Goal: Communication & Community: Answer question/provide support

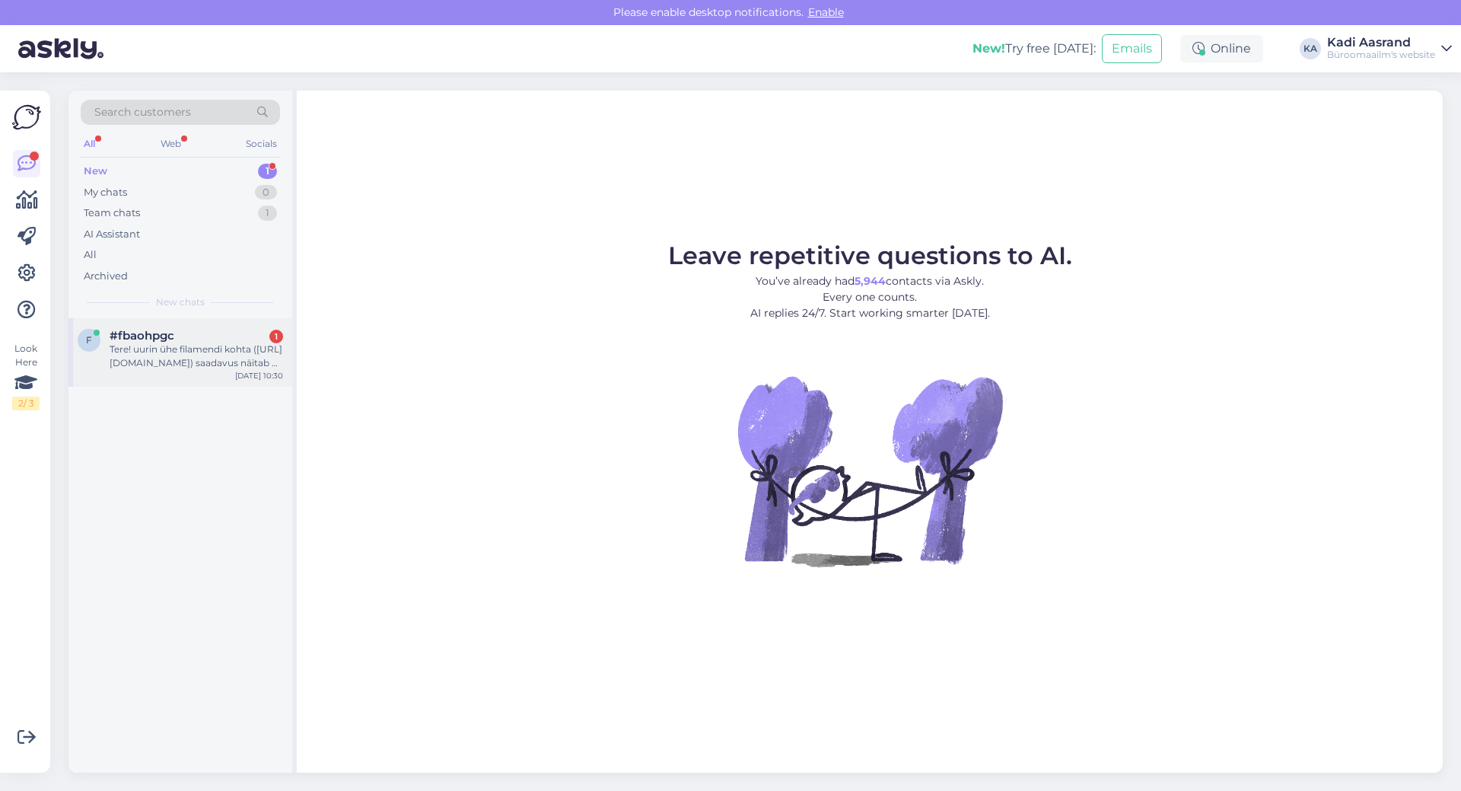
click at [176, 358] on div "Tere! uurin ühe filamendi kohta ([URL][DOMAIN_NAME]) saadavus näitab 0 igalpool…" at bounding box center [197, 355] width 174 height 27
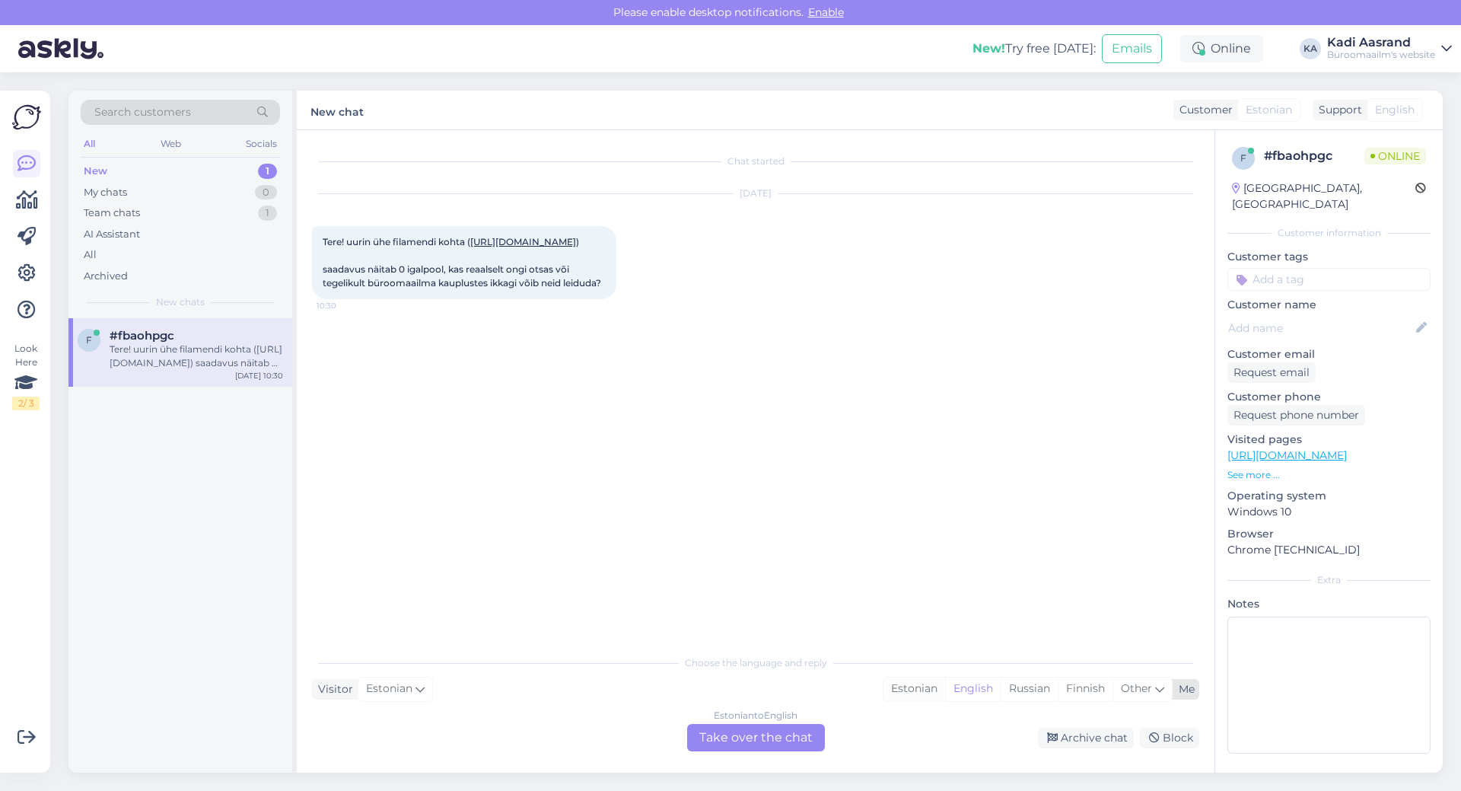
click at [922, 688] on div "Estonian" at bounding box center [915, 688] width 62 height 23
click at [773, 735] on div "Estonian to Estonian Take over the chat" at bounding box center [756, 737] width 138 height 27
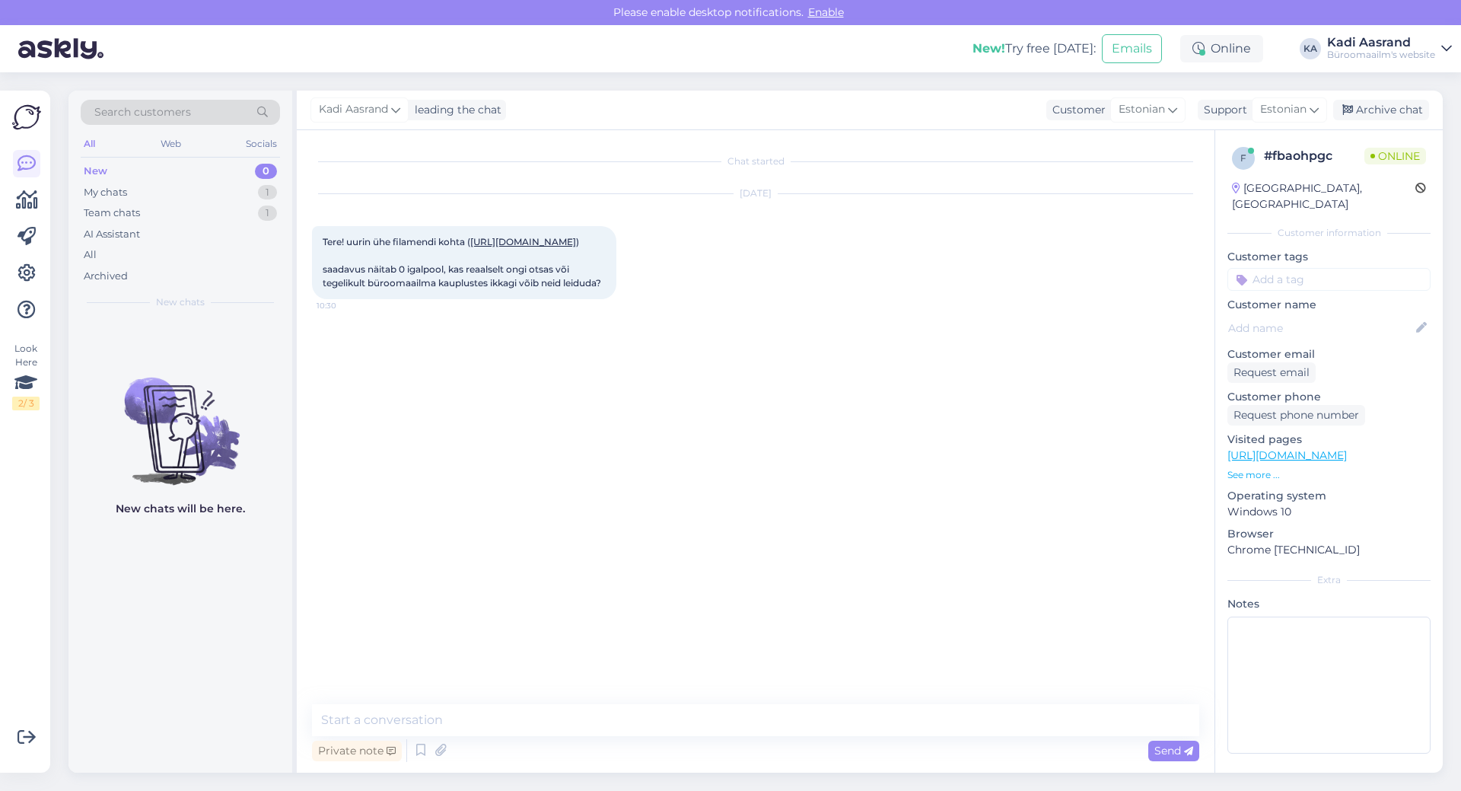
click at [463, 261] on div "Tere! uurin ühe filamendi kohta ( [URL][DOMAIN_NAME] ) saadavus näitab 0 igalpo…" at bounding box center [464, 262] width 304 height 73
click at [470, 247] on link "[URL][DOMAIN_NAME]" at bounding box center [523, 241] width 106 height 11
click at [595, 716] on textarea at bounding box center [755, 720] width 887 height 32
type textarea "Tere,"
type textarea "s"
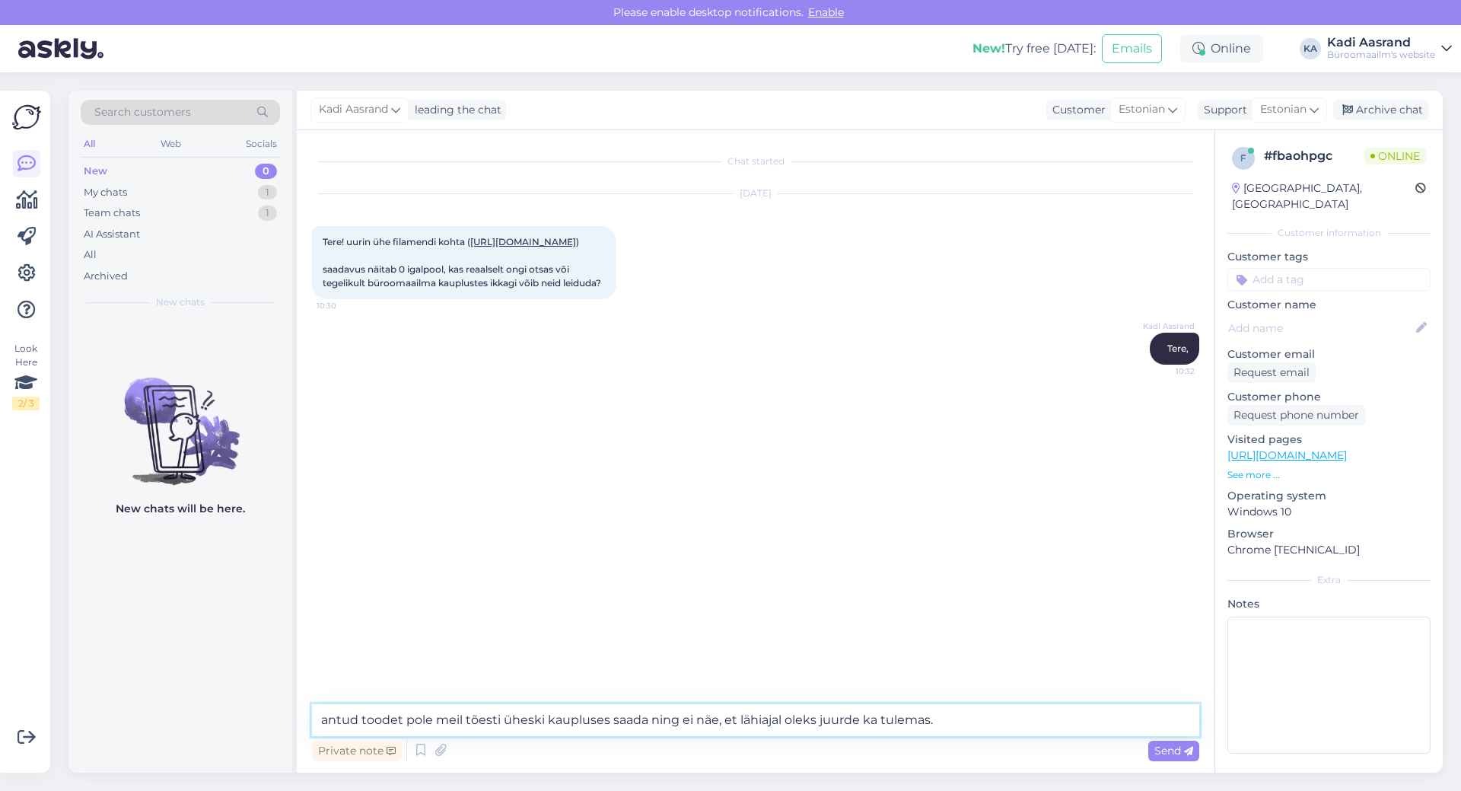
type textarea "antud toodet pole meil tõesti üheski kaupluses saada ning ei näe, et lähiajal o…"
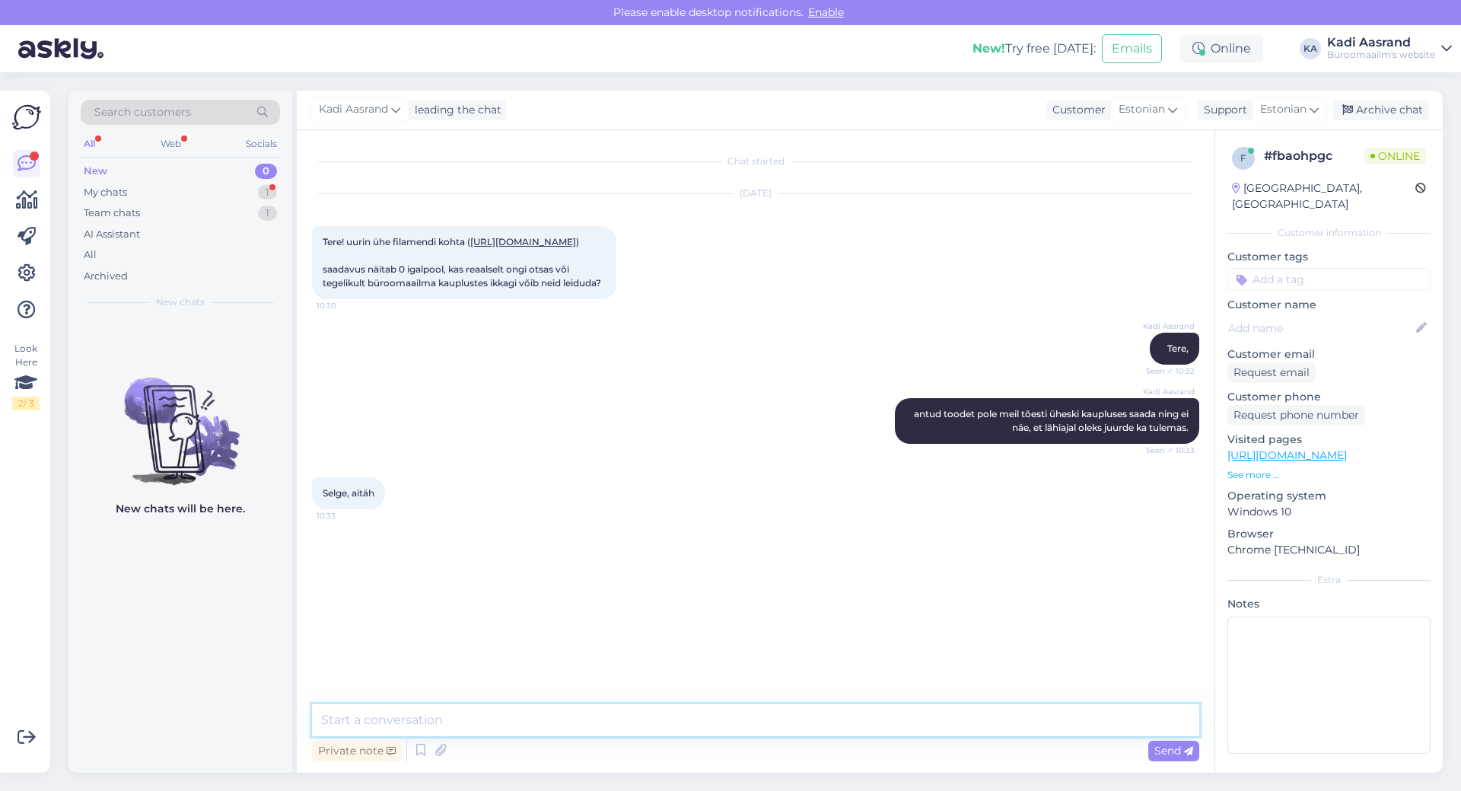
click at [543, 717] on textarea at bounding box center [755, 720] width 887 height 32
paste textarea "3D-printerite projektijuht Mob: [PHONE_NUMBER] Tel: [PHONE_NUMBER] [EMAIL_ADDRE…"
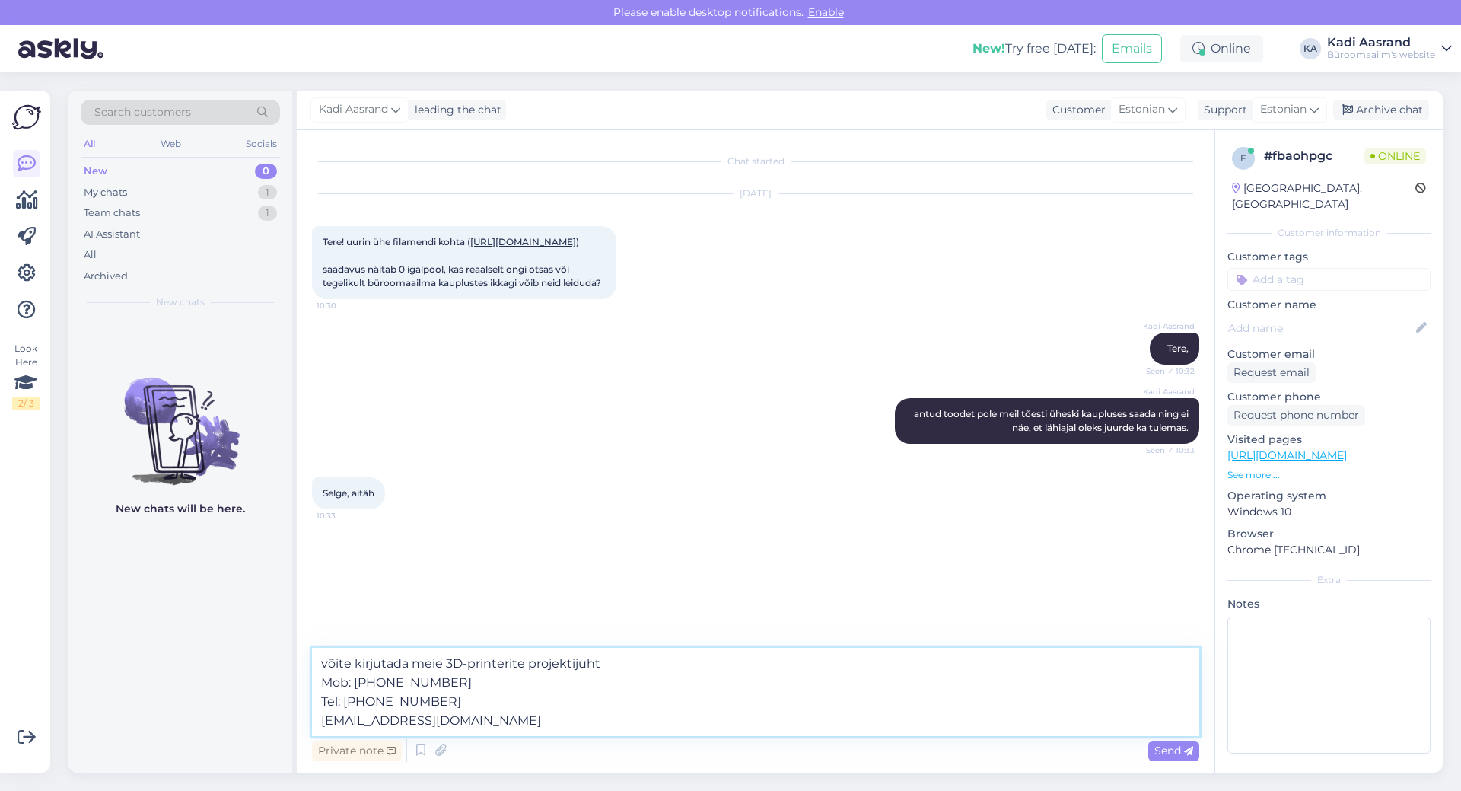
drag, startPoint x: 437, startPoint y: 702, endPoint x: 333, endPoint y: 678, distance: 107.1
click at [326, 683] on textarea "võite kirjutada meie 3D-printerite projektijuht Mob: [PHONE_NUMBER] Tel: [PHONE…" at bounding box center [755, 692] width 887 height 88
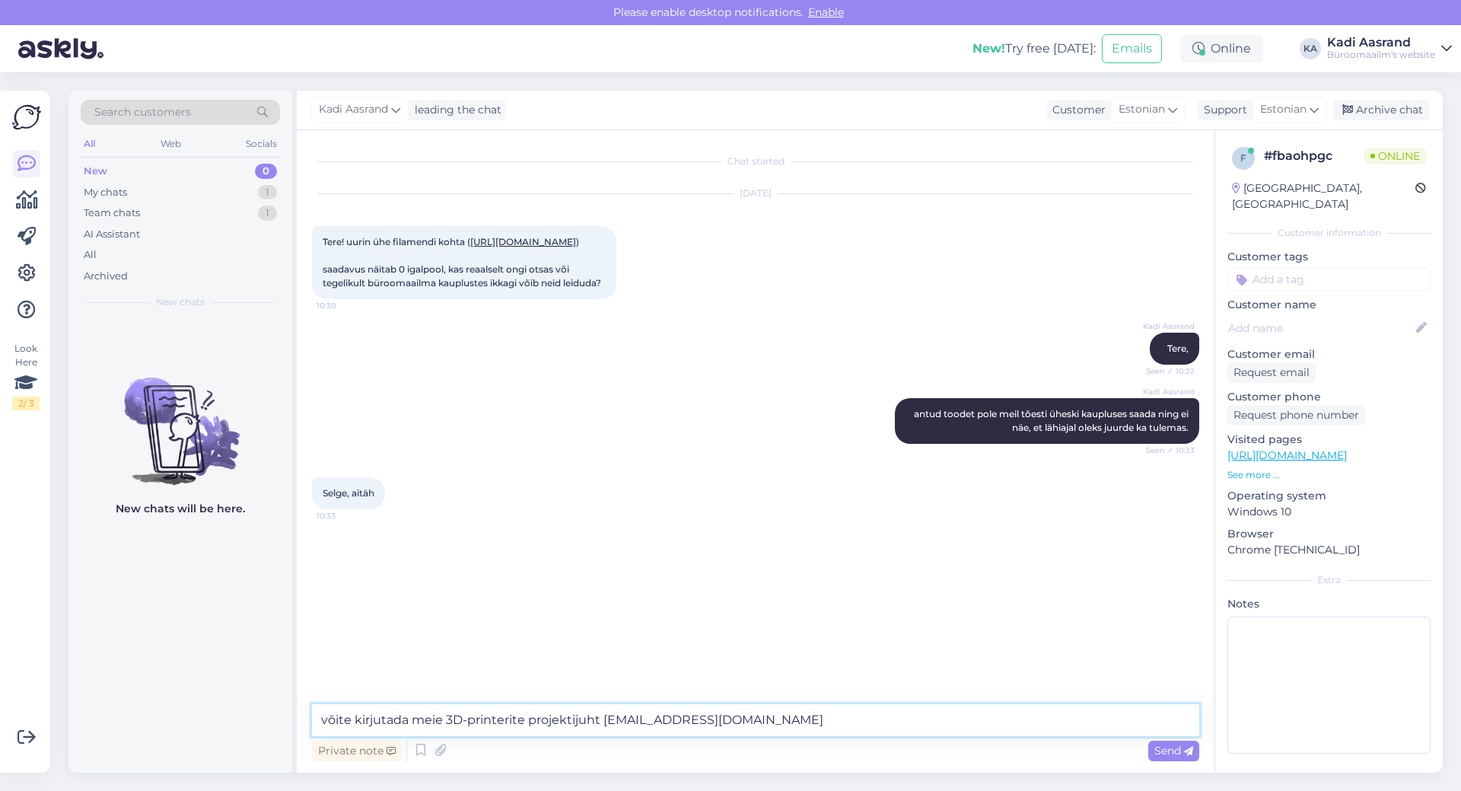
click at [597, 721] on textarea "võite kirjutada meie 3D-printerite projektijuht [EMAIL_ADDRESS][DOMAIN_NAME]" at bounding box center [755, 720] width 887 height 32
click at [786, 721] on textarea "võite kirjutada meie 3D-printerite projektijuhile [EMAIL_ADDRESS][DOMAIN_NAME]" at bounding box center [755, 720] width 887 height 32
type textarea "võite kirjutada meie 3D-printerite projektijuhile [EMAIL_ADDRESS][DOMAIN_NAME] …"
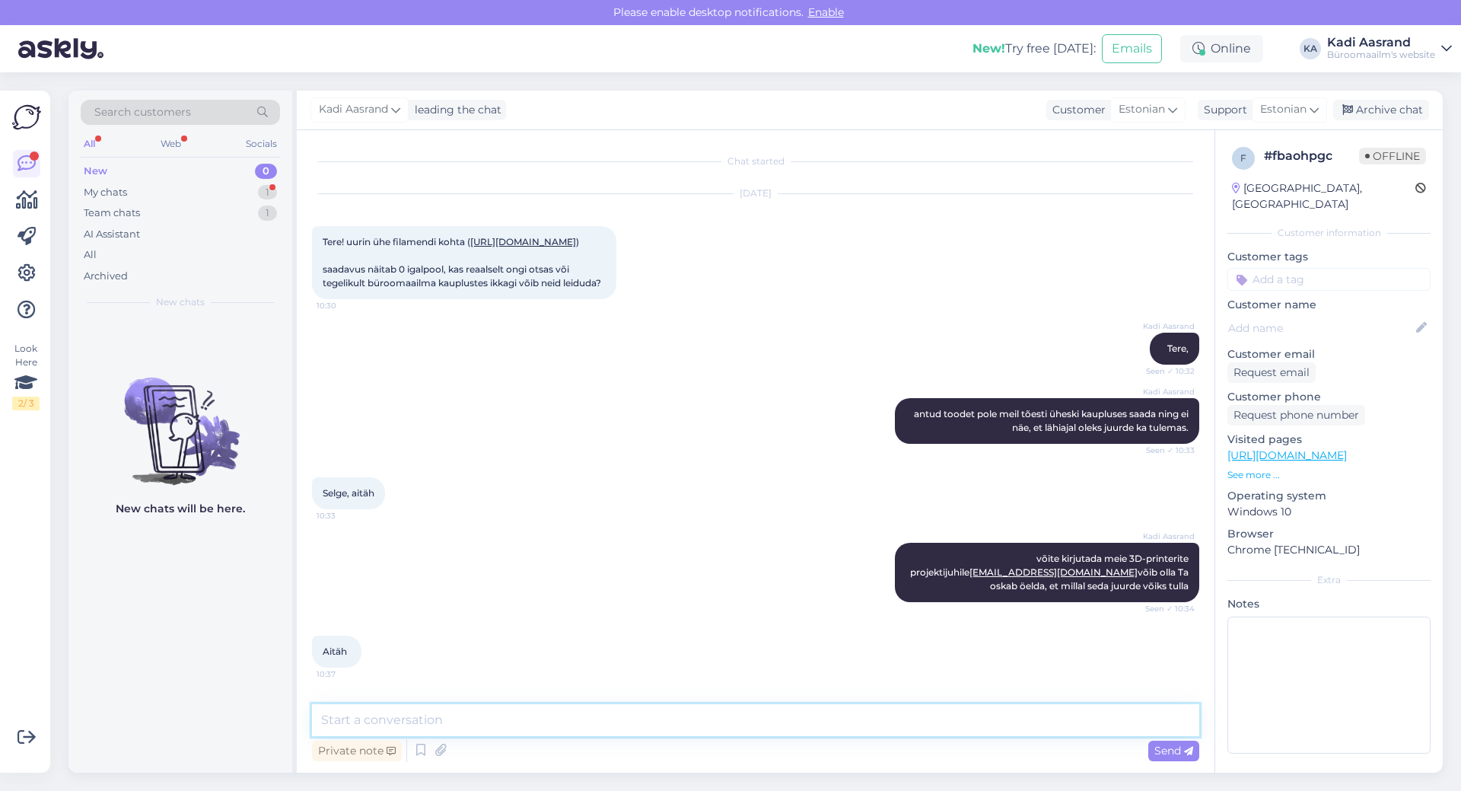
scroll to position [35, 0]
click at [186, 193] on div "My chats 1" at bounding box center [180, 192] width 199 height 21
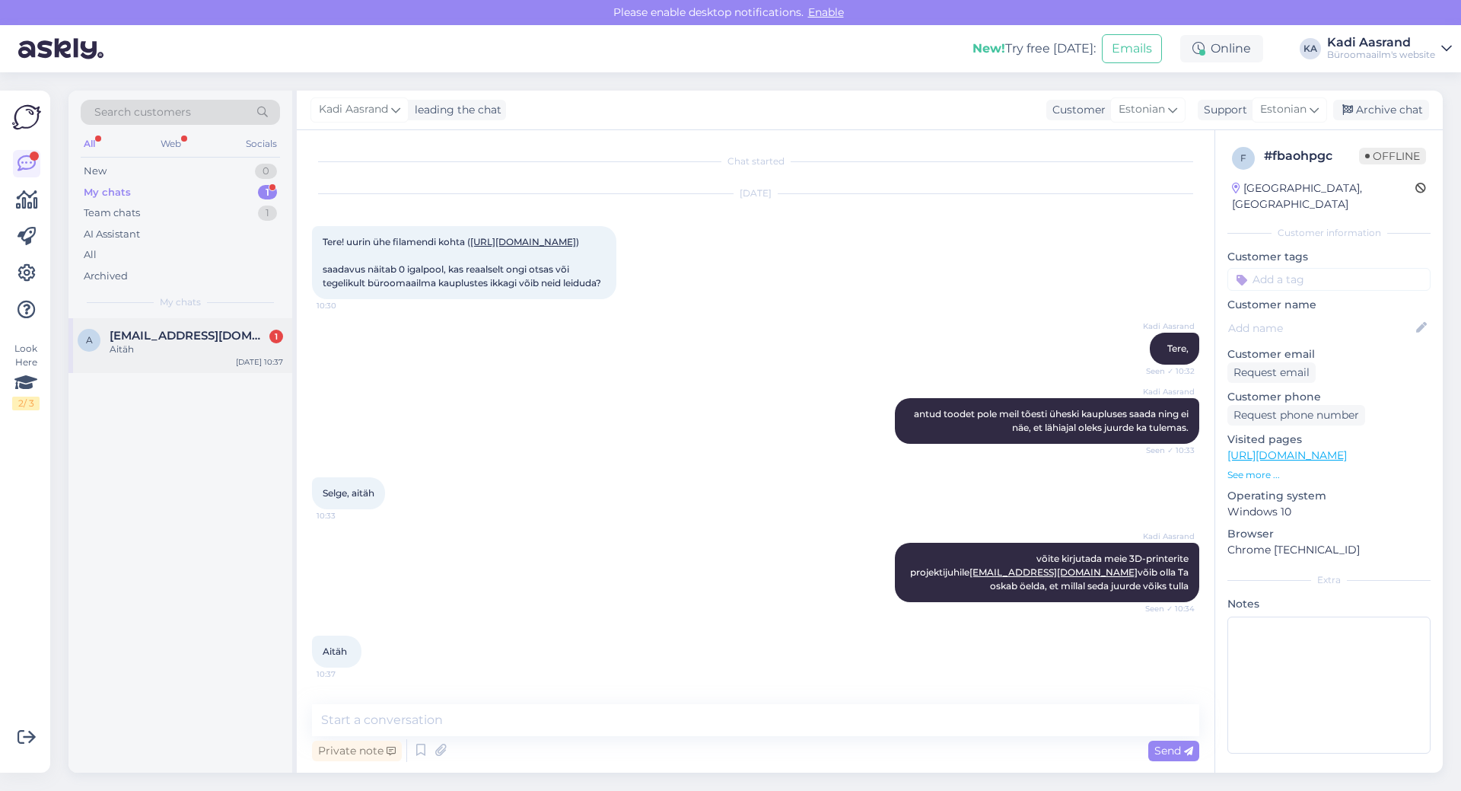
drag, startPoint x: 206, startPoint y: 348, endPoint x: 255, endPoint y: 368, distance: 52.6
click at [208, 349] on div "Aitäh" at bounding box center [197, 349] width 174 height 14
click at [745, 729] on textarea at bounding box center [755, 720] width 887 height 32
type textarea "p"
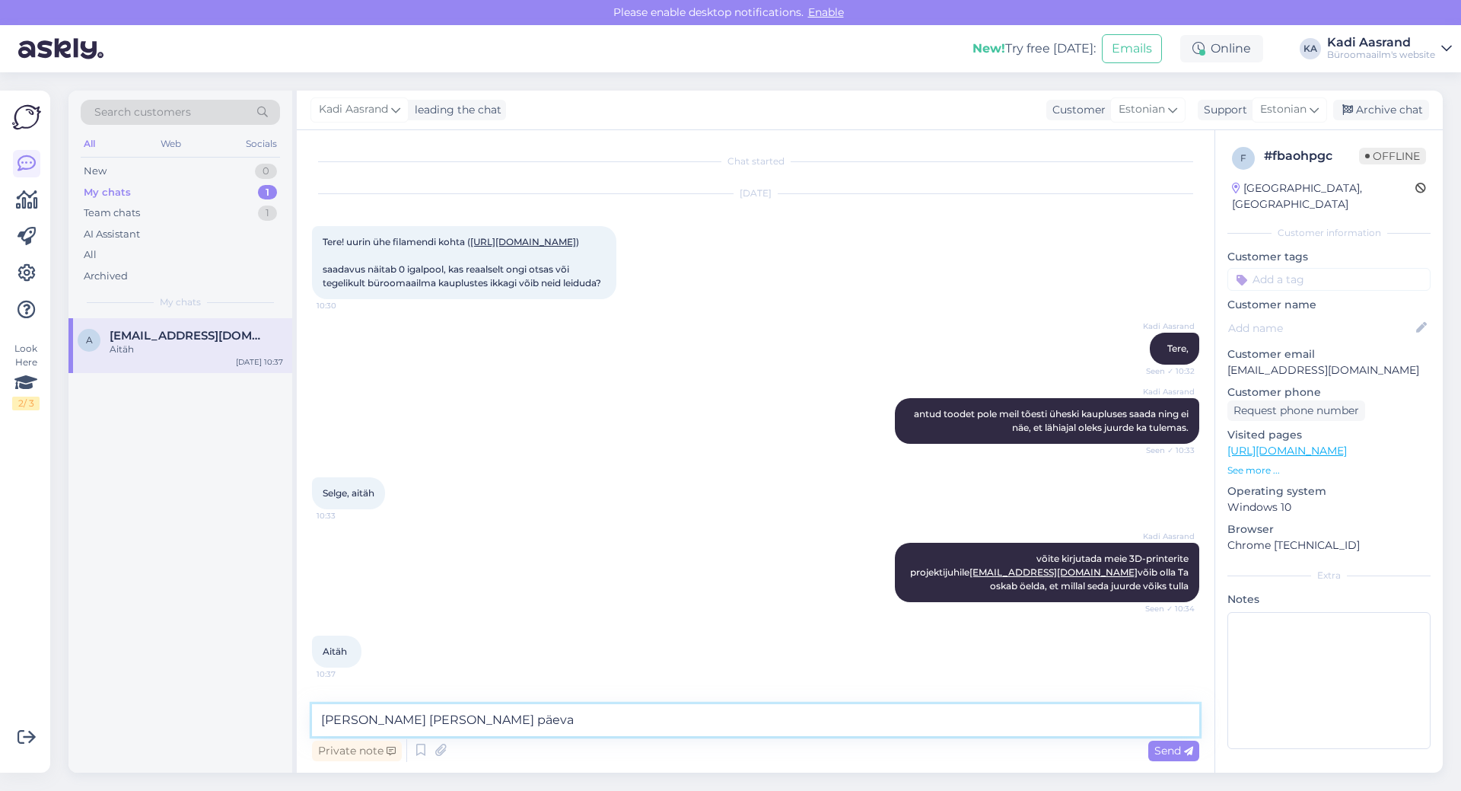
type textarea "[PERSON_NAME] [PERSON_NAME] päeva!"
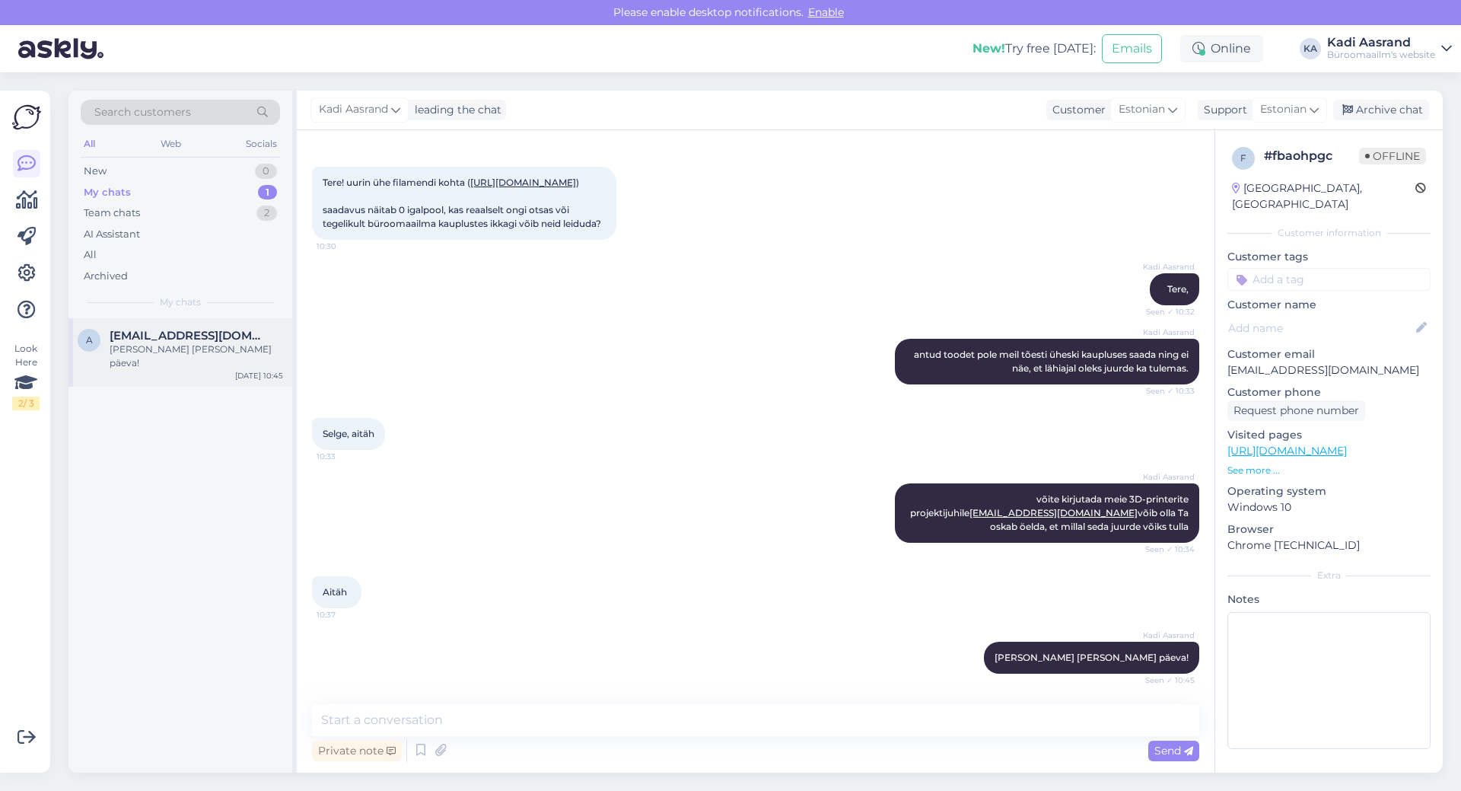
click at [203, 337] on span "[EMAIL_ADDRESS][DOMAIN_NAME]" at bounding box center [189, 336] width 158 height 14
click at [671, 370] on div "Kadi Aasrand antud toodet pole meil tõesti üheski kaupluses saada ning ei näe, …" at bounding box center [755, 361] width 887 height 79
click at [1401, 113] on div "Archive chat" at bounding box center [1381, 110] width 96 height 21
